Goal: Task Accomplishment & Management: Manage account settings

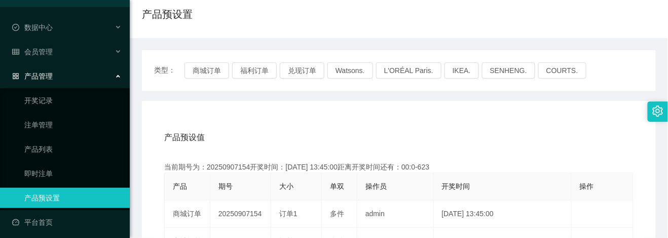
scroll to position [135, 0]
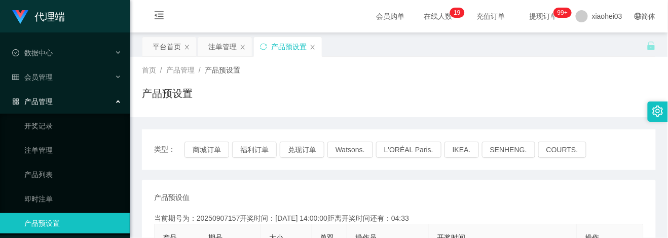
scroll to position [67, 0]
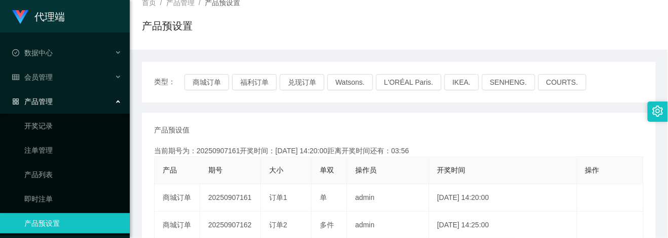
click at [457, 20] on div "产品预设置" at bounding box center [399, 29] width 514 height 23
click at [254, 76] on button "福利订单" at bounding box center [254, 82] width 45 height 16
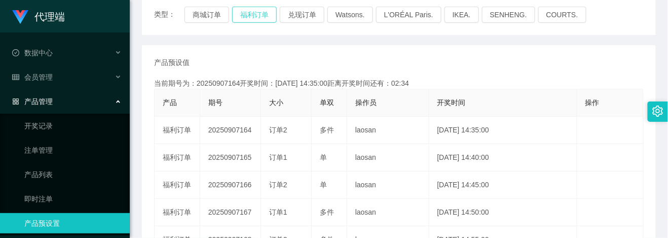
click at [244, 16] on button "福利订单" at bounding box center [254, 15] width 45 height 16
drag, startPoint x: 41, startPoint y: 147, endPoint x: 248, endPoint y: 130, distance: 208.6
click at [41, 147] on link "注单管理" at bounding box center [72, 150] width 97 height 20
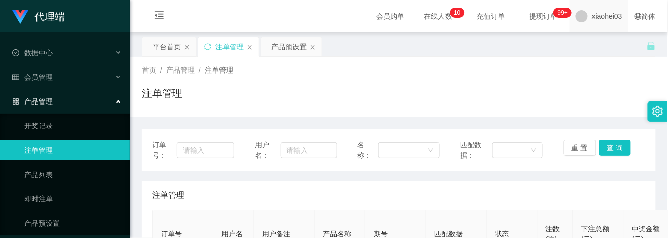
click at [592, 11] on span "xiaohei03" at bounding box center [607, 16] width 30 height 32
click at [597, 41] on div "平台首页 注单管理 产品预设置" at bounding box center [394, 54] width 505 height 35
click at [596, 19] on span "xiaohei03" at bounding box center [607, 16] width 30 height 32
click at [602, 59] on div "首页 / 产品管理 / 注单管理 / 注单管理" at bounding box center [399, 87] width 539 height 60
click at [598, 46] on div "平台首页 注单管理 产品预设置" at bounding box center [394, 54] width 505 height 35
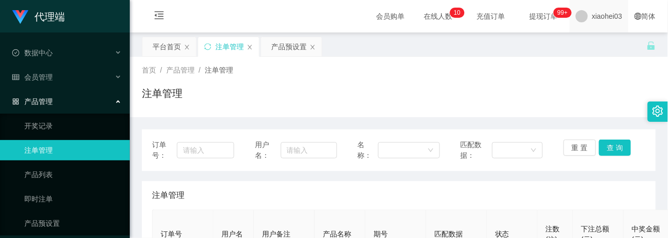
click at [603, 19] on span "xiaohei03" at bounding box center [607, 16] width 30 height 32
click at [603, 41] on span "退出登录" at bounding box center [591, 45] width 28 height 8
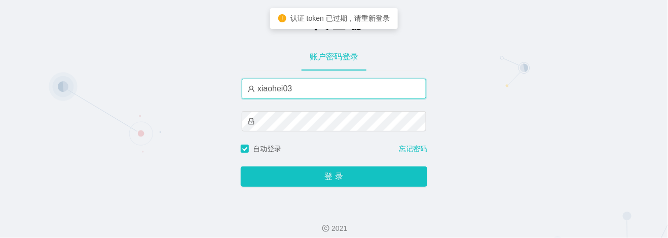
click at [359, 96] on input "xiaohei03" at bounding box center [334, 89] width 185 height 20
type input "xiaohei02"
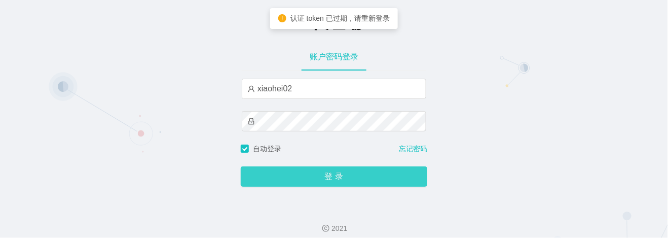
click at [347, 175] on button "登 录" at bounding box center [334, 176] width 187 height 20
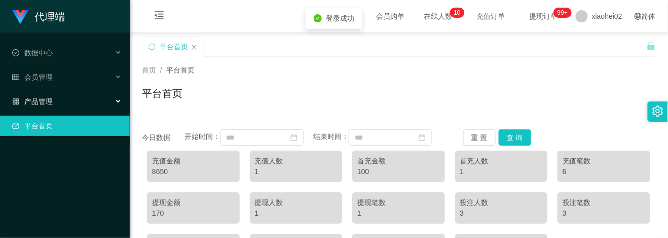
click at [37, 97] on span "产品管理" at bounding box center [32, 101] width 41 height 8
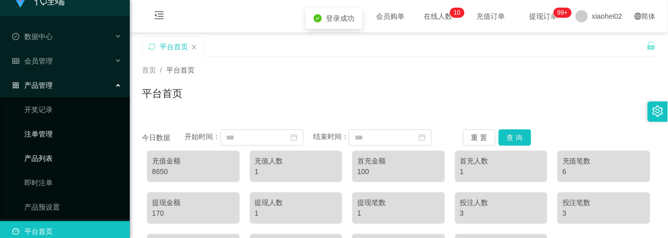
scroll to position [25, 0]
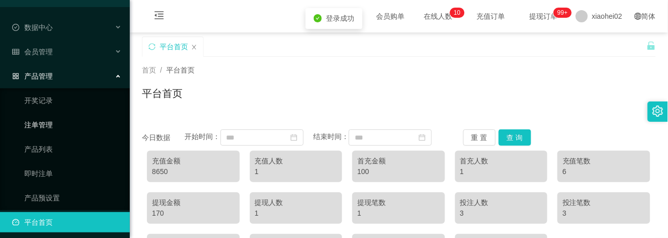
drag, startPoint x: 48, startPoint y: 117, endPoint x: 73, endPoint y: 113, distance: 25.7
click at [48, 117] on link "注单管理" at bounding box center [72, 125] width 97 height 20
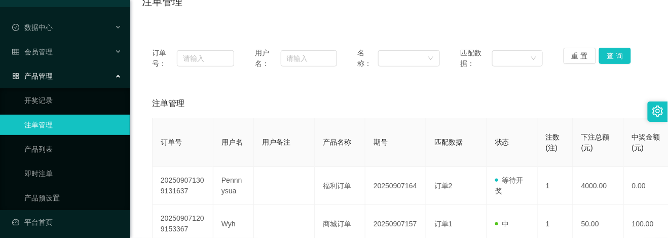
scroll to position [67, 0]
